Goal: Register for event/course

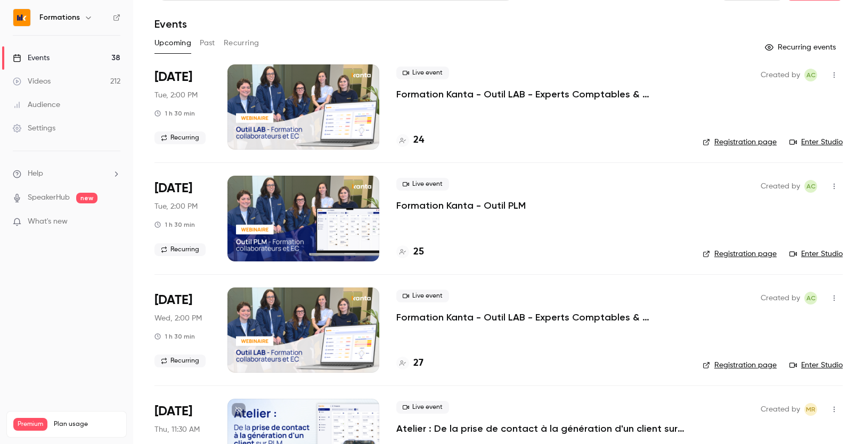
scroll to position [28, 0]
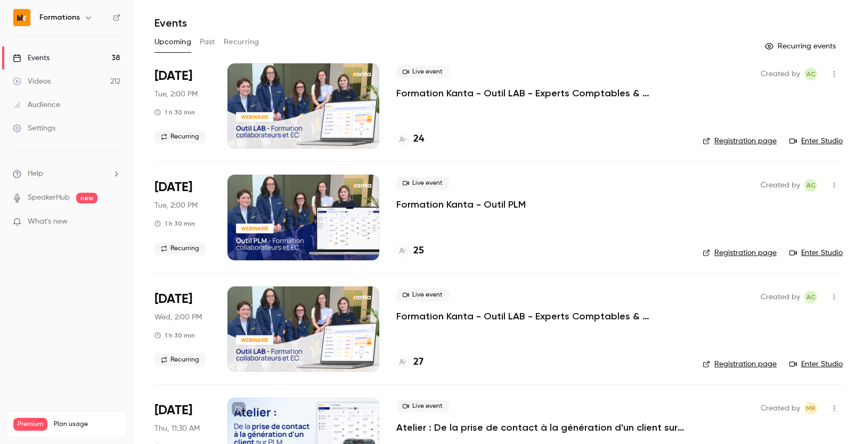
click at [745, 252] on link "Registration page" at bounding box center [739, 253] width 74 height 11
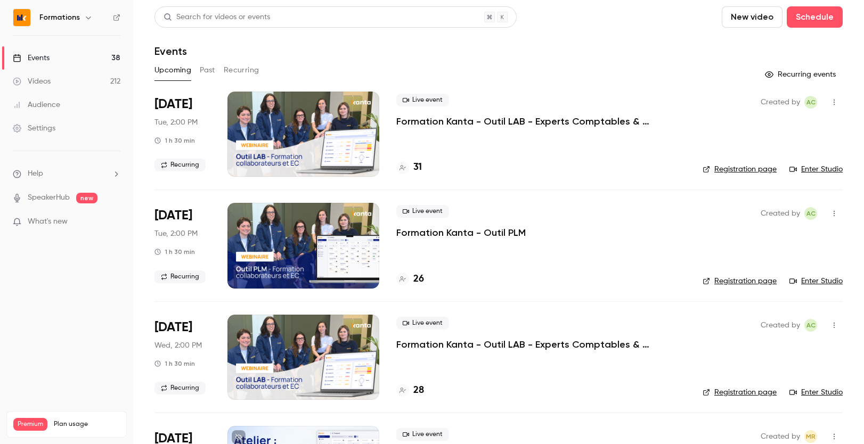
click at [415, 168] on h4 "31" at bounding box center [417, 167] width 9 height 14
click at [422, 281] on h4 "26" at bounding box center [418, 279] width 11 height 14
click at [417, 282] on h4 "26" at bounding box center [418, 279] width 11 height 14
click at [416, 276] on h4 "27" at bounding box center [418, 279] width 10 height 14
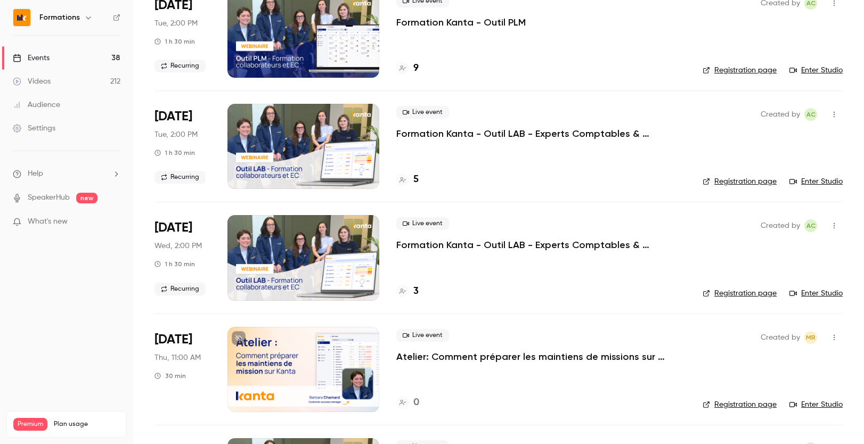
scroll to position [656, 0]
click at [750, 292] on link "Registration page" at bounding box center [739, 294] width 74 height 11
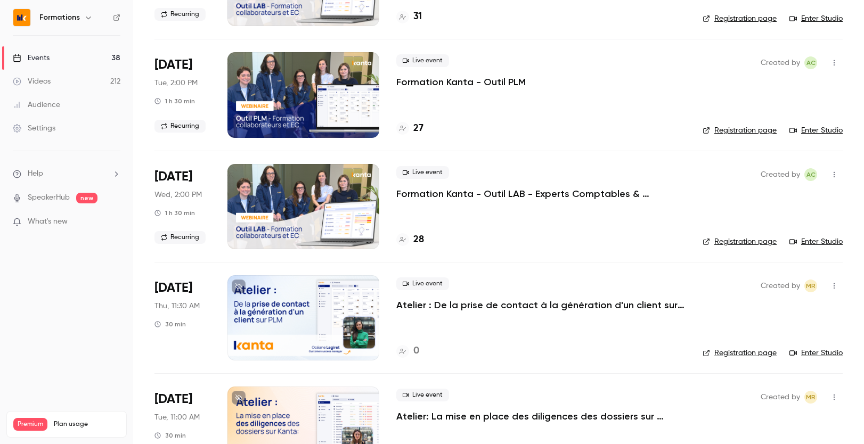
scroll to position [34, 0]
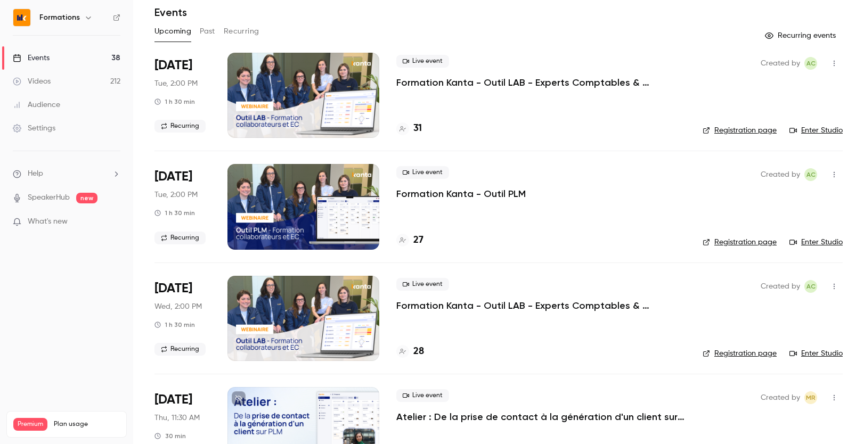
scroll to position [39, 0]
click at [419, 235] on h4 "27" at bounding box center [418, 240] width 10 height 14
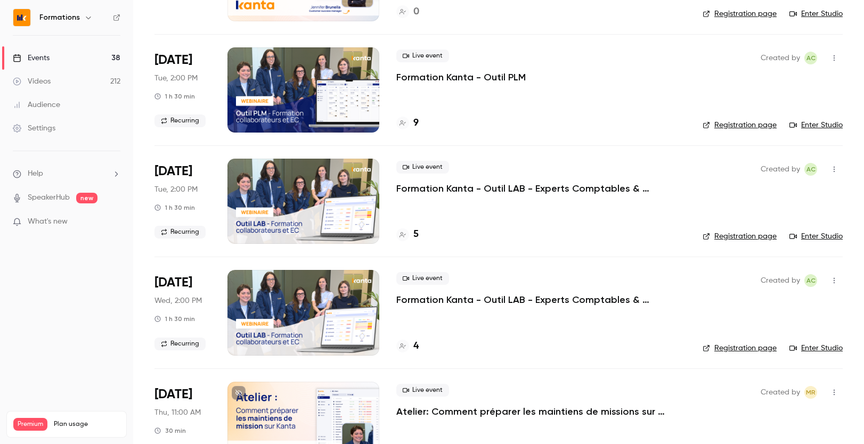
scroll to position [604, 0]
